Goal: Task Accomplishment & Management: Manage account settings

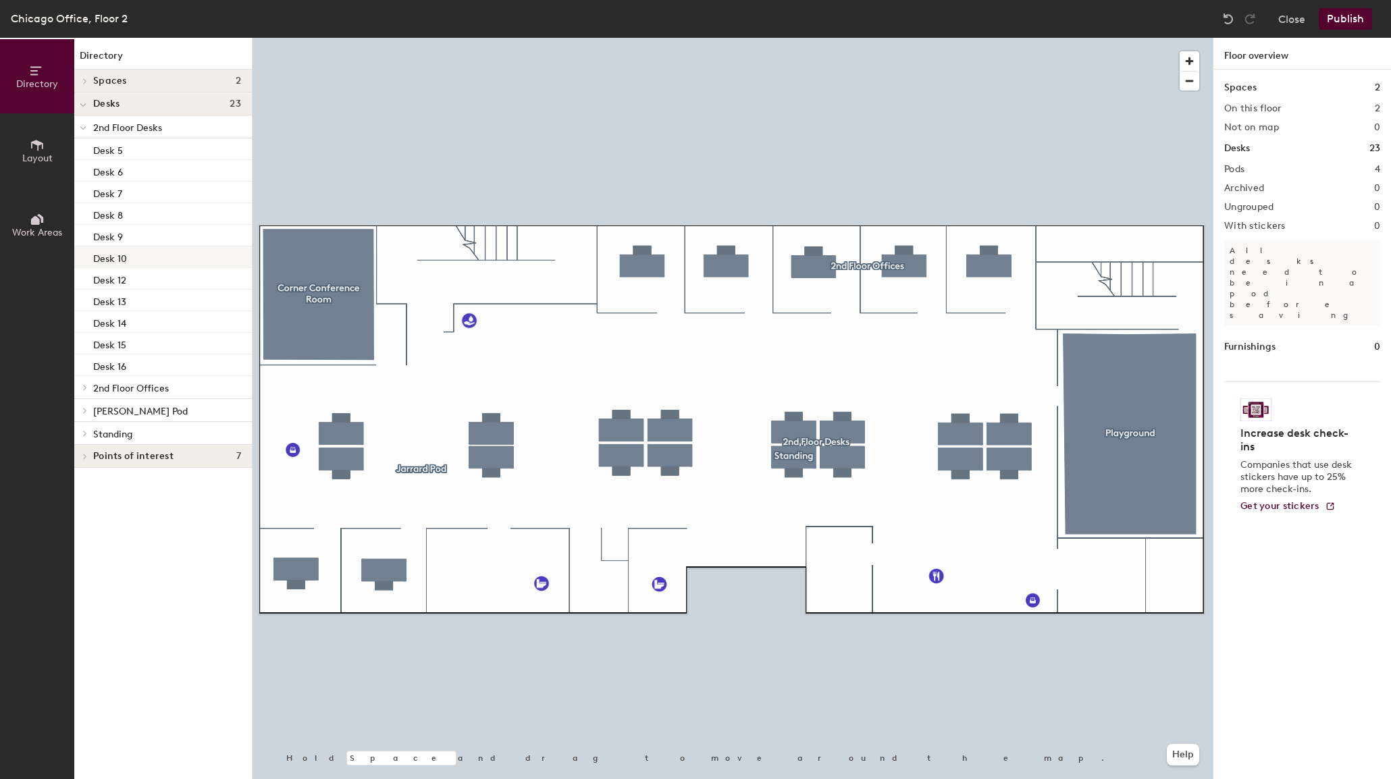
click at [122, 257] on p "Desk 10" at bounding box center [110, 257] width 34 height 16
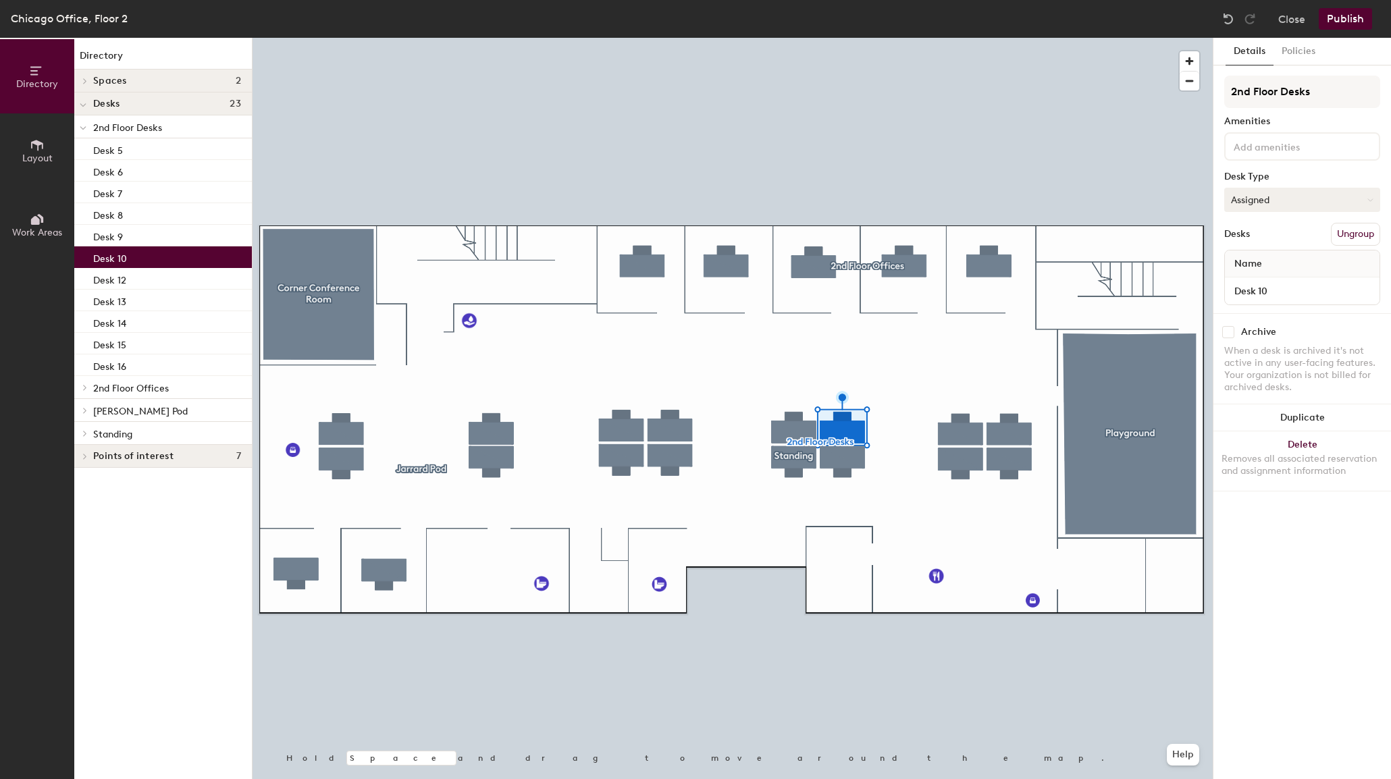
click at [1379, 196] on button "Assigned" at bounding box center [1302, 200] width 156 height 24
click at [1270, 282] on div "Hoteled" at bounding box center [1292, 282] width 135 height 20
click at [1340, 12] on button "Publish" at bounding box center [1344, 19] width 53 height 22
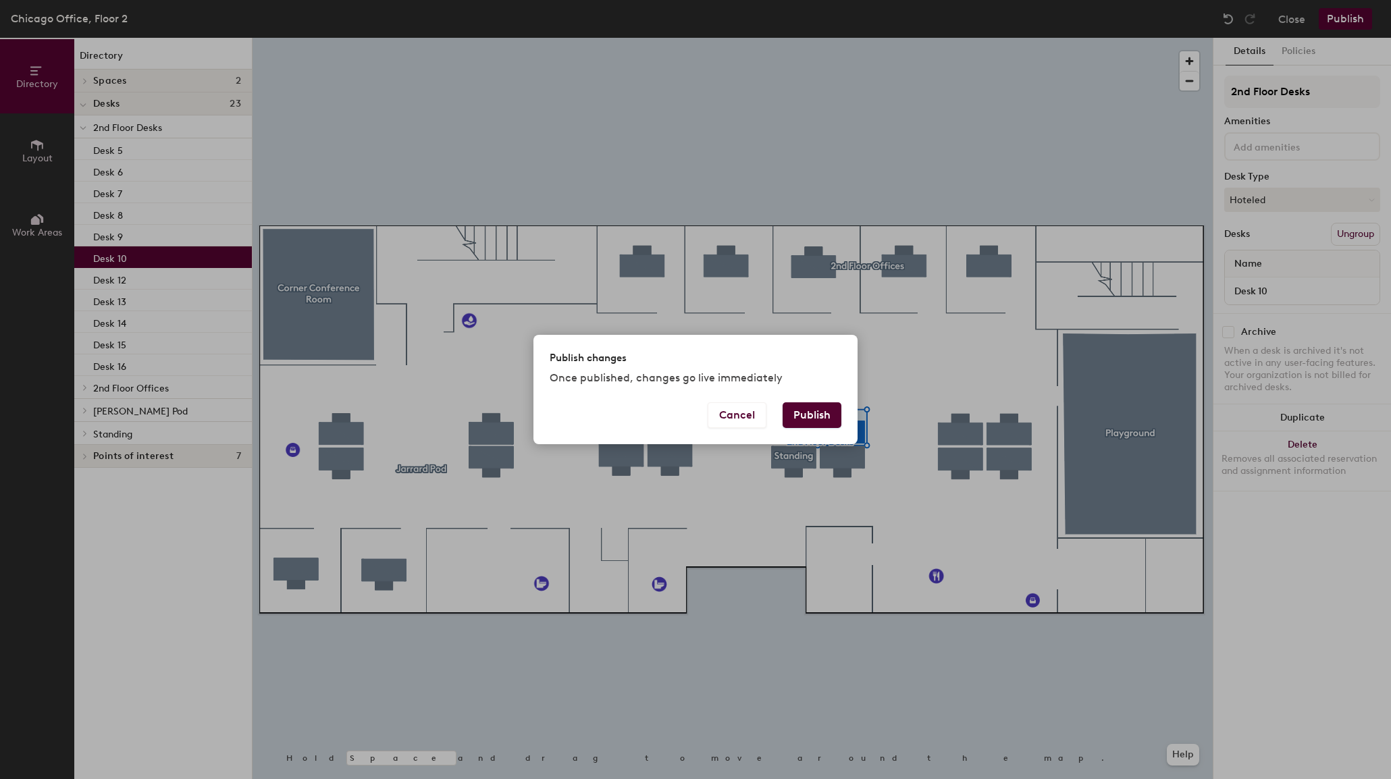
click at [808, 413] on button "Publish" at bounding box center [811, 415] width 59 height 26
